Goal: Information Seeking & Learning: Learn about a topic

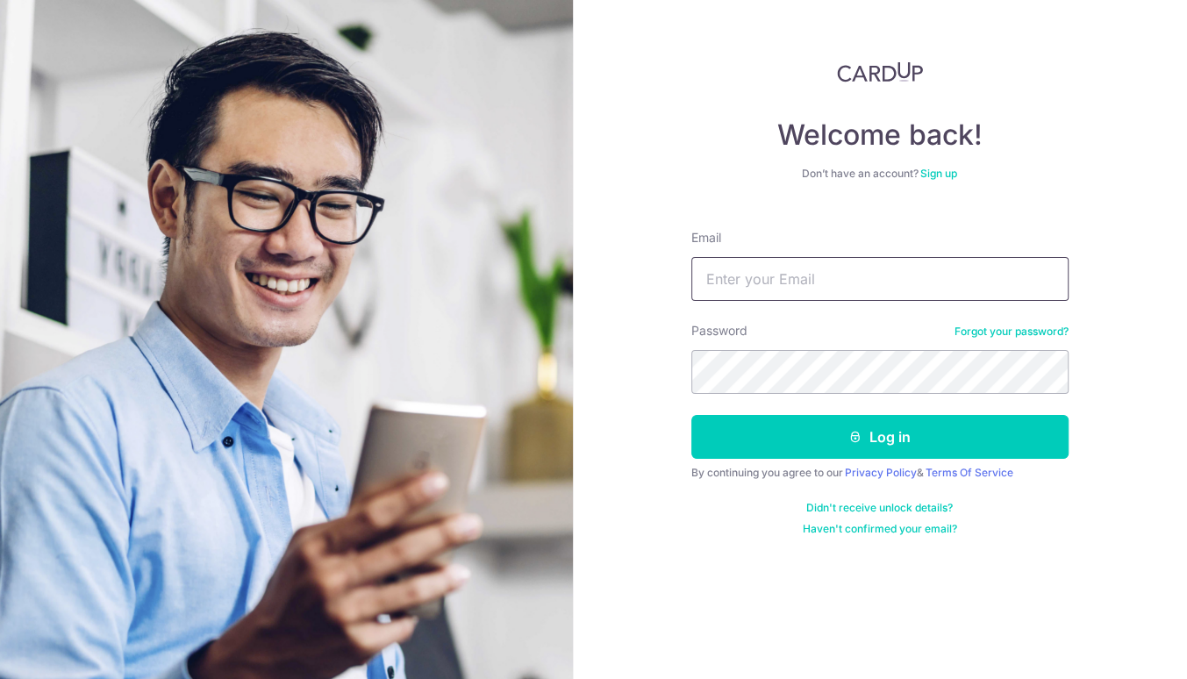
click at [763, 291] on input "Email" at bounding box center [879, 279] width 377 height 44
type input "[EMAIL_ADDRESS][DOMAIN_NAME]"
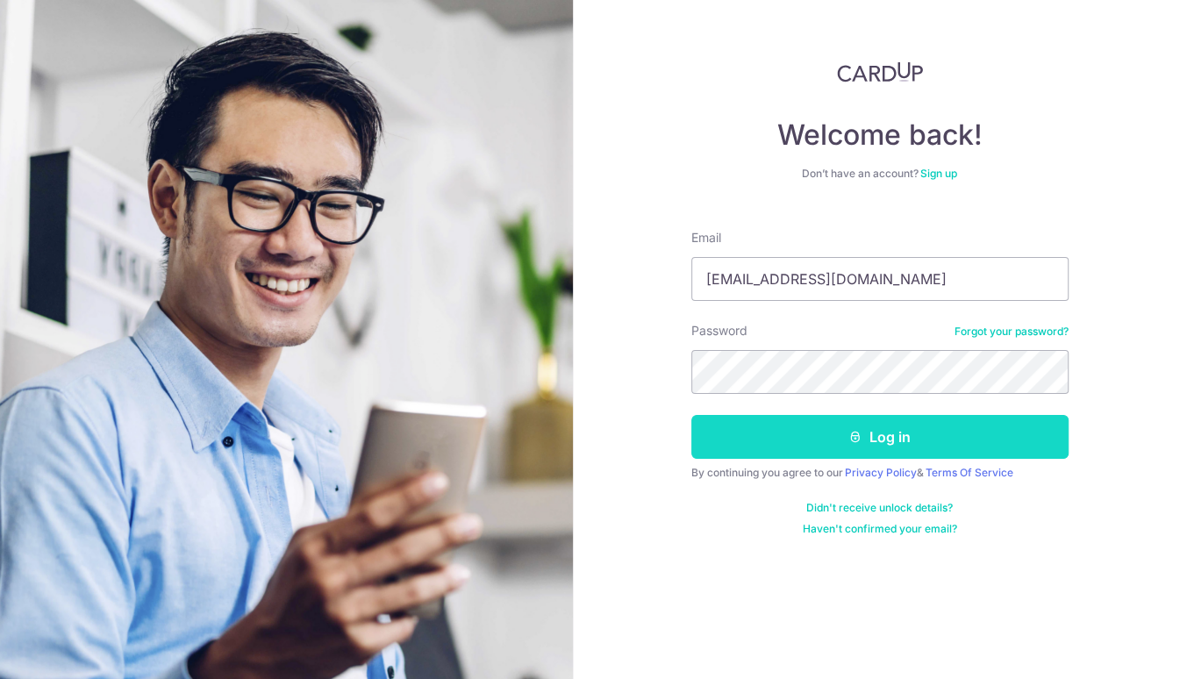
click at [833, 450] on button "Log in" at bounding box center [879, 437] width 377 height 44
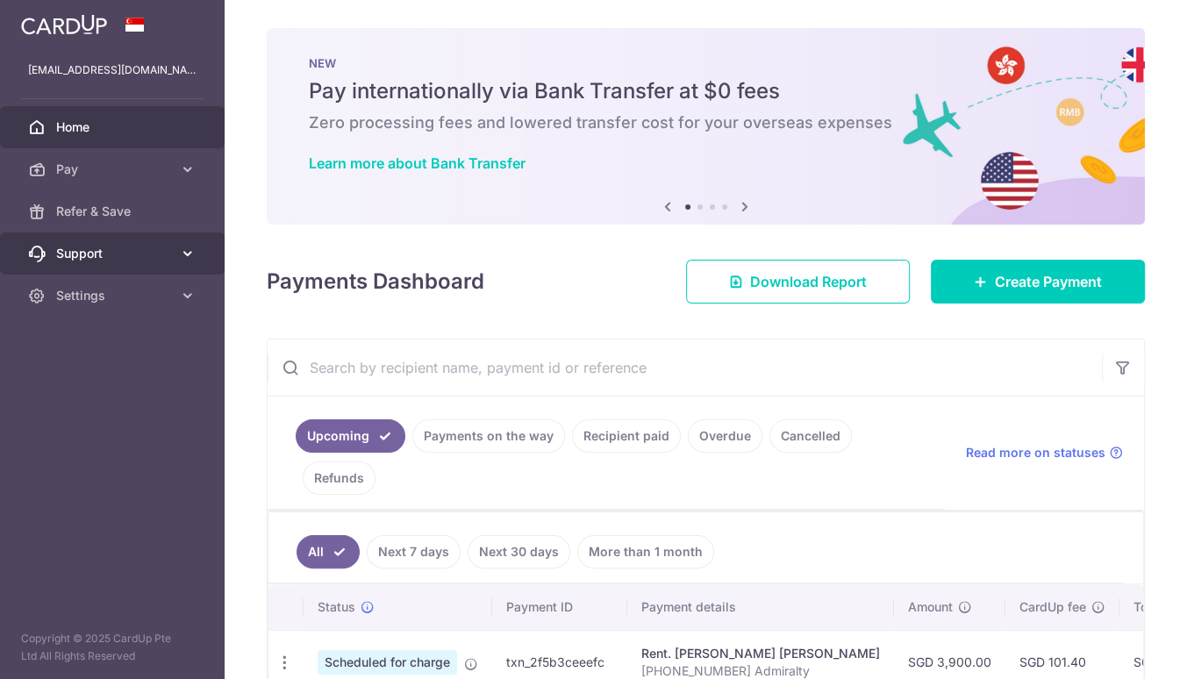
click at [90, 242] on body "dlaff01@gmail.com Home Pay Payments Recipients Cards Refer & Save Support FAQ C…" at bounding box center [593, 339] width 1187 height 679
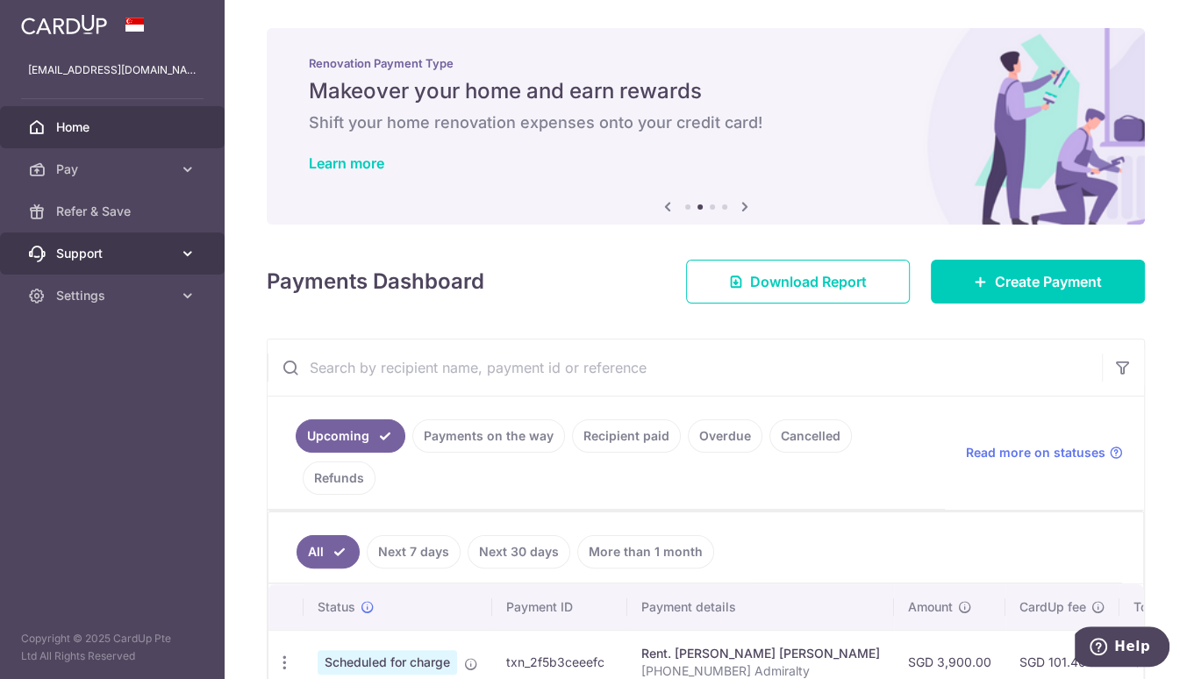
click at [69, 253] on span "Support" at bounding box center [114, 254] width 116 height 18
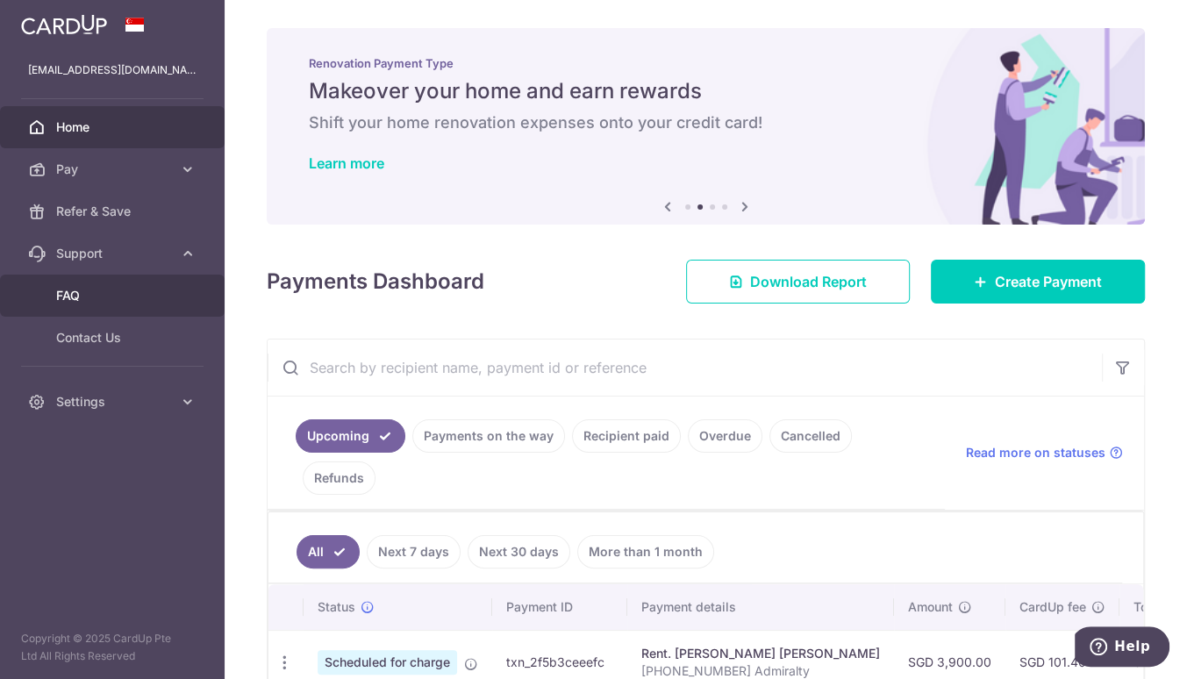
click at [68, 301] on span "FAQ" at bounding box center [114, 296] width 116 height 18
